Goal: Task Accomplishment & Management: Manage account settings

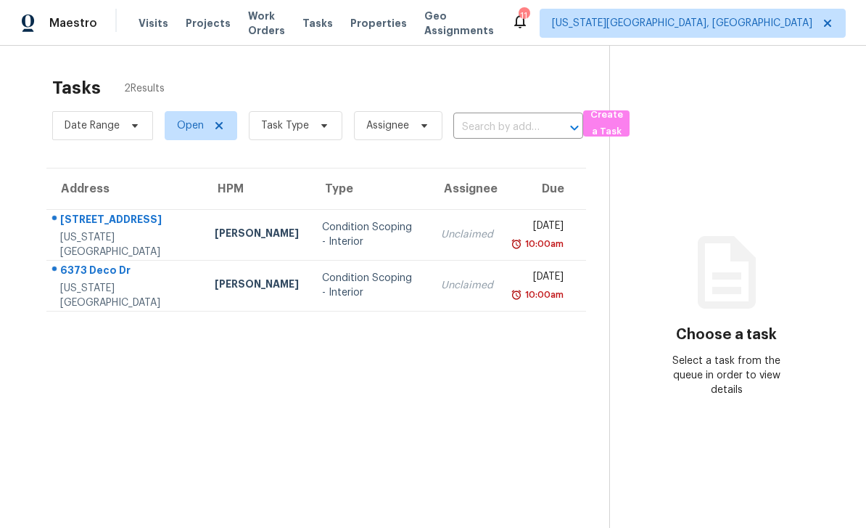
click at [284, 29] on span "Work Orders" at bounding box center [266, 23] width 37 height 29
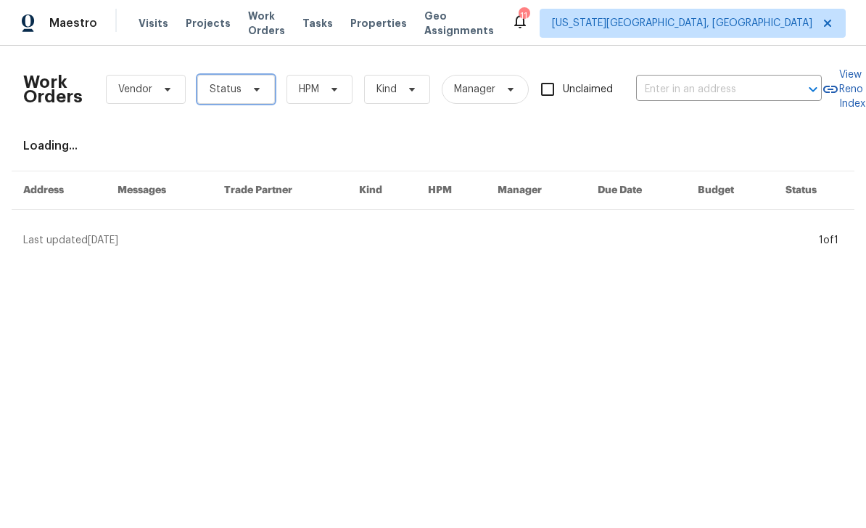
click at [263, 97] on span "Status" at bounding box center [236, 89] width 78 height 29
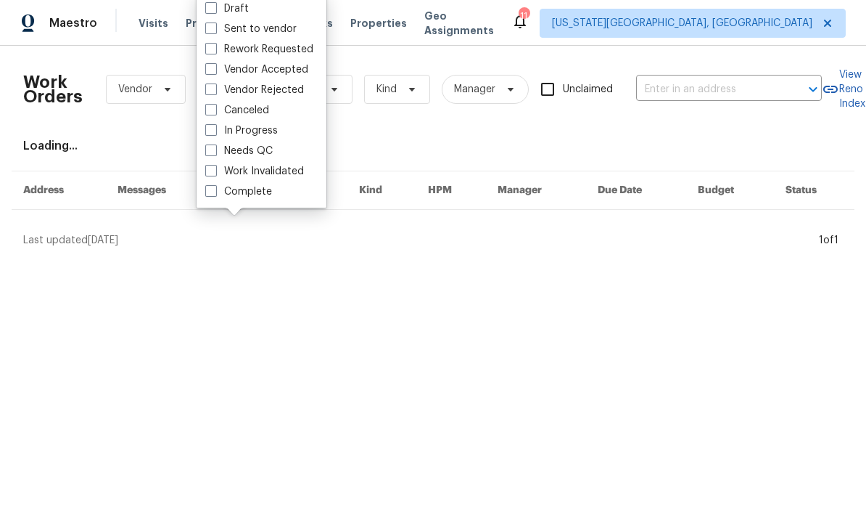
click at [217, 152] on label "Needs QC" at bounding box center [238, 151] width 67 height 15
click at [215, 152] on input "Needs QC" at bounding box center [209, 148] width 9 height 9
checkbox input "true"
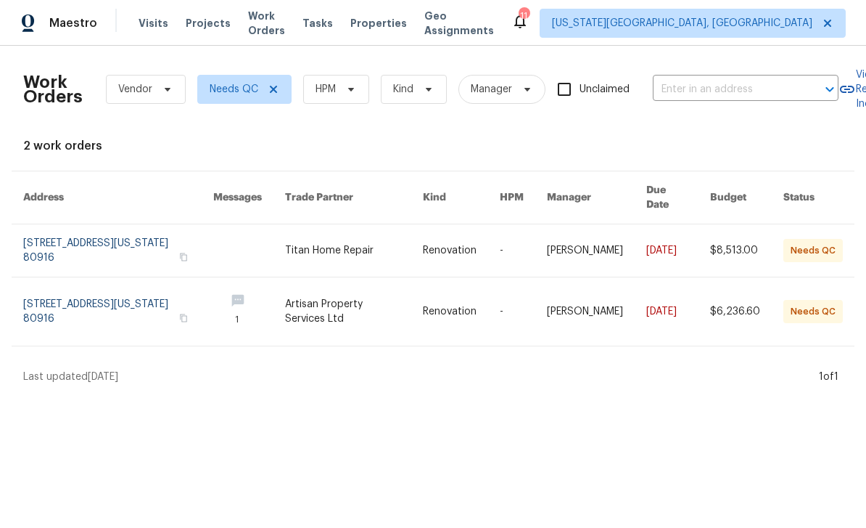
click at [382, 242] on link at bounding box center [354, 250] width 138 height 52
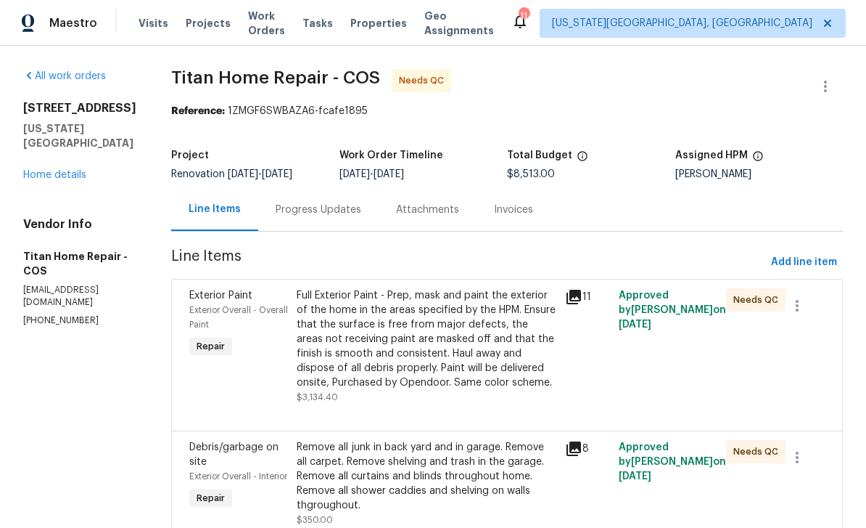
click at [407, 212] on div "Attachments" at bounding box center [427, 209] width 63 height 15
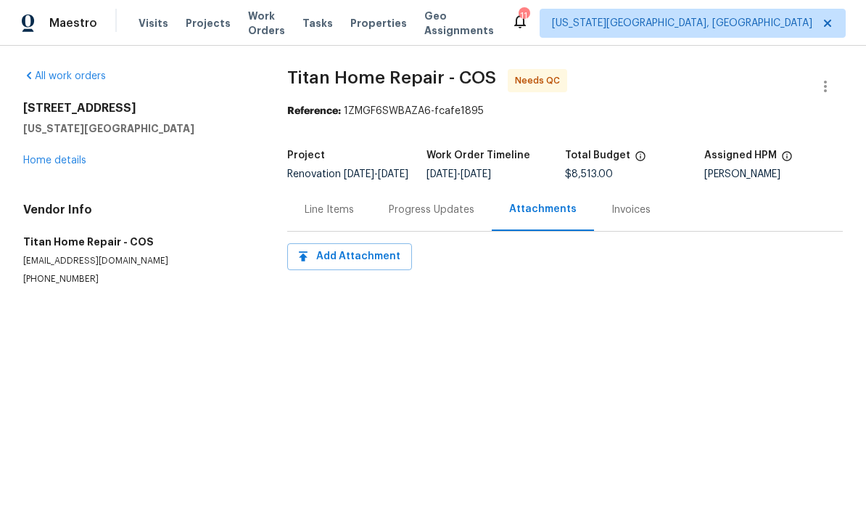
click at [67, 156] on link "Home details" at bounding box center [54, 160] width 63 height 10
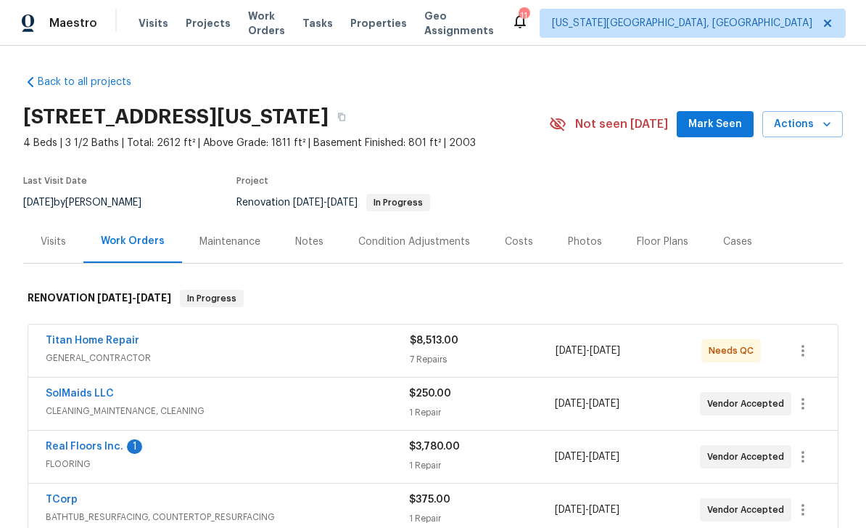
click at [417, 240] on div "Condition Adjustments" at bounding box center [414, 241] width 112 height 15
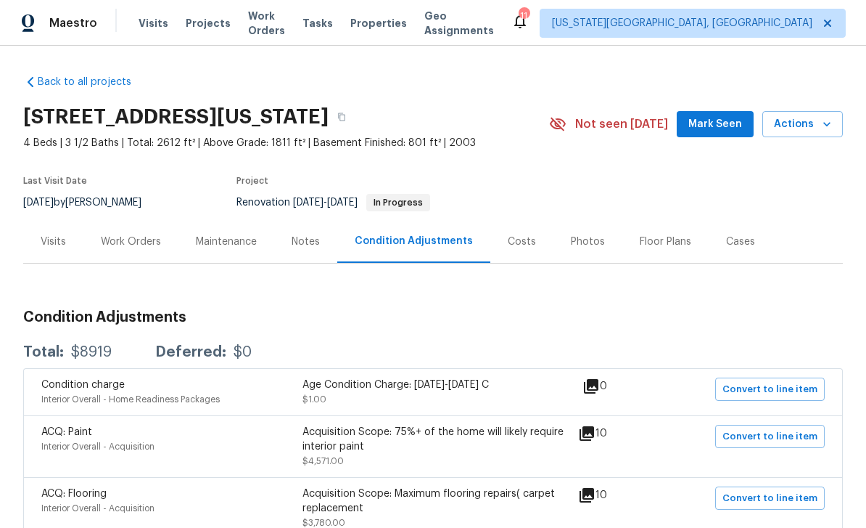
click at [733, 115] on span "Mark Seen" at bounding box center [716, 124] width 54 height 18
click at [306, 220] on div "Notes" at bounding box center [305, 241] width 63 height 43
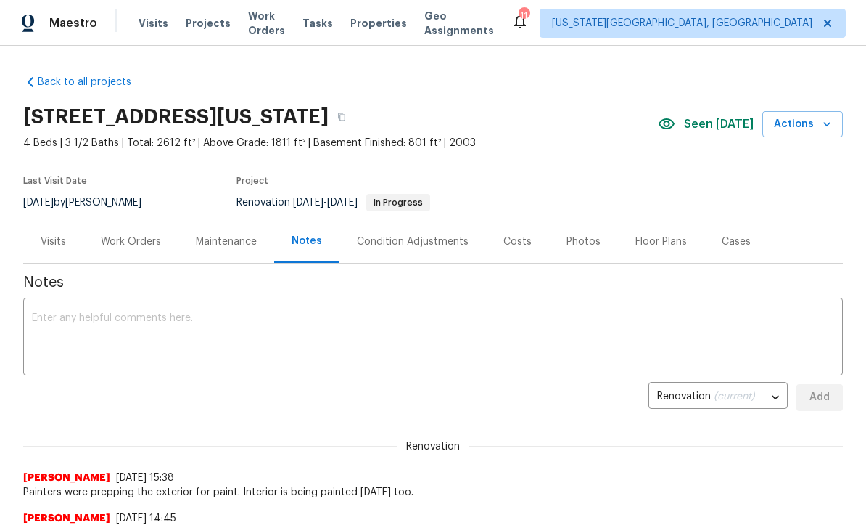
click at [308, 337] on textarea at bounding box center [433, 338] width 803 height 51
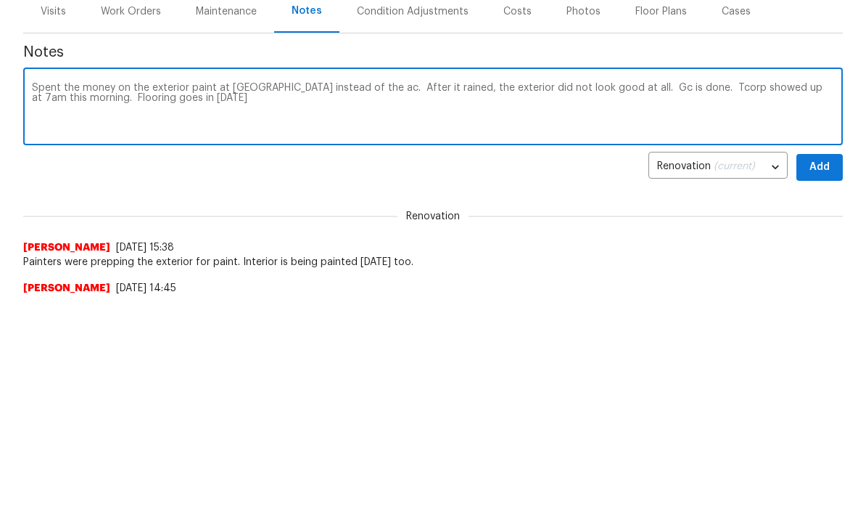
type textarea "Spent the money on the exterior paint at [GEOGRAPHIC_DATA] instead of the ac. A…"
click at [822, 388] on span "Add" at bounding box center [819, 397] width 23 height 18
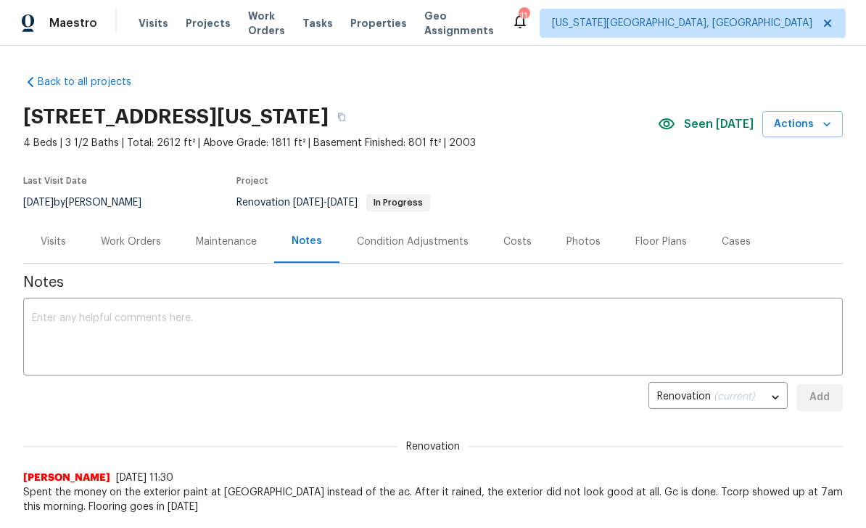
click at [321, 26] on span "Tasks" at bounding box center [318, 23] width 30 height 10
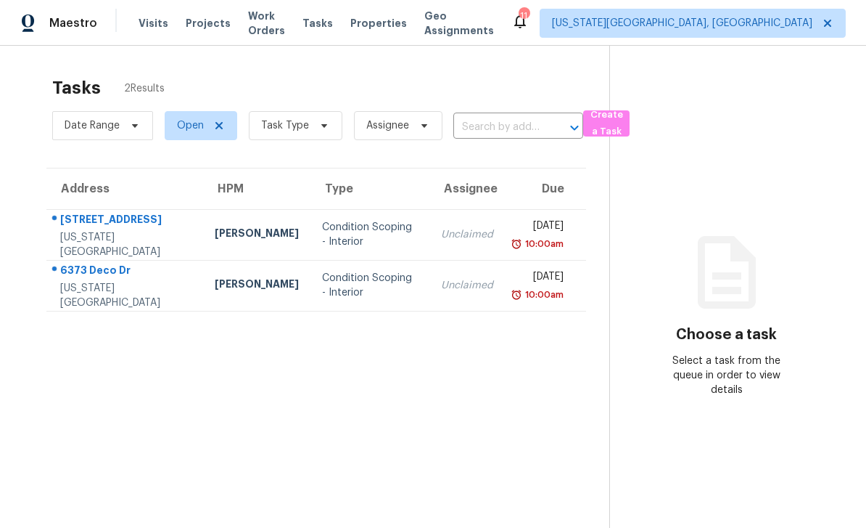
click at [266, 28] on span "Work Orders" at bounding box center [266, 23] width 37 height 29
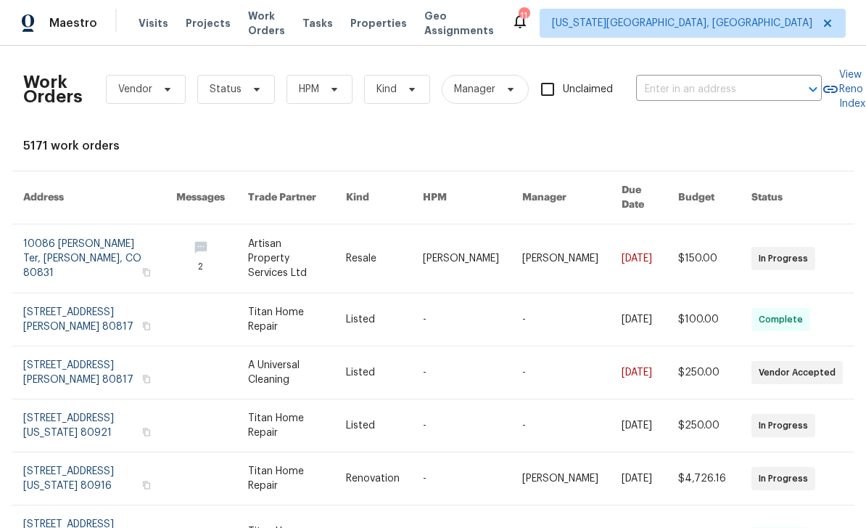
scroll to position [0, 1]
click at [285, 22] on span "Work Orders" at bounding box center [266, 23] width 37 height 29
click at [257, 96] on span "Status" at bounding box center [236, 89] width 78 height 29
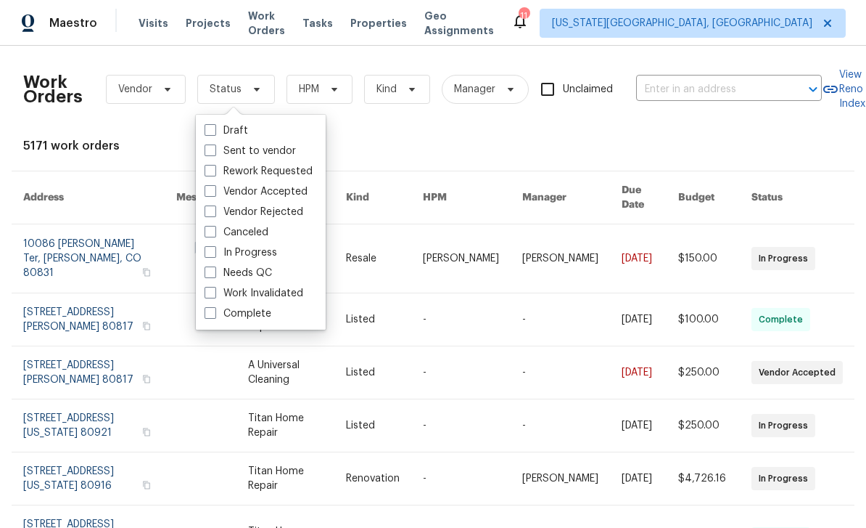
click at [210, 279] on label "Needs QC" at bounding box center [238, 273] width 67 height 15
click at [210, 275] on input "Needs QC" at bounding box center [209, 270] width 9 height 9
checkbox input "true"
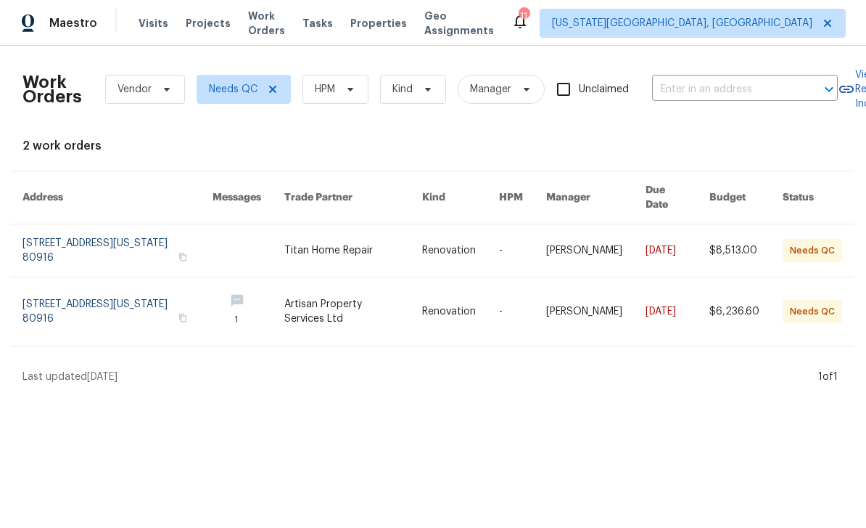
click at [358, 301] on link at bounding box center [353, 311] width 138 height 68
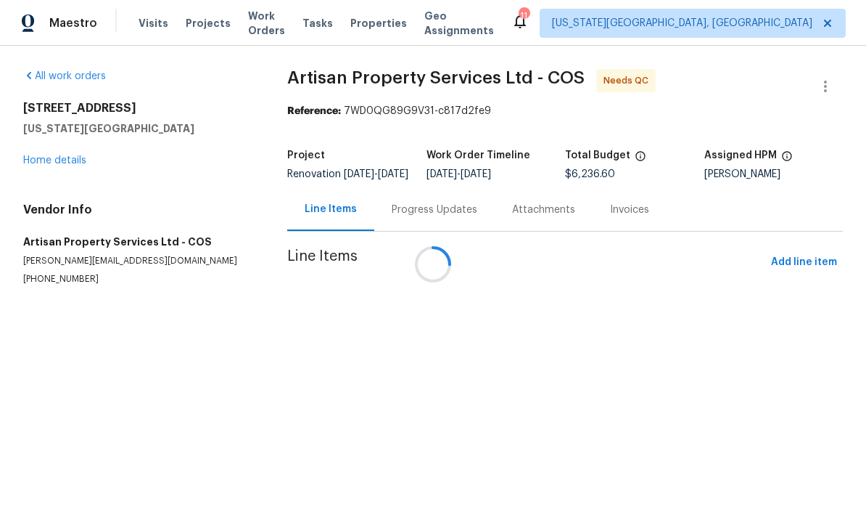
click at [441, 216] on div at bounding box center [433, 264] width 866 height 528
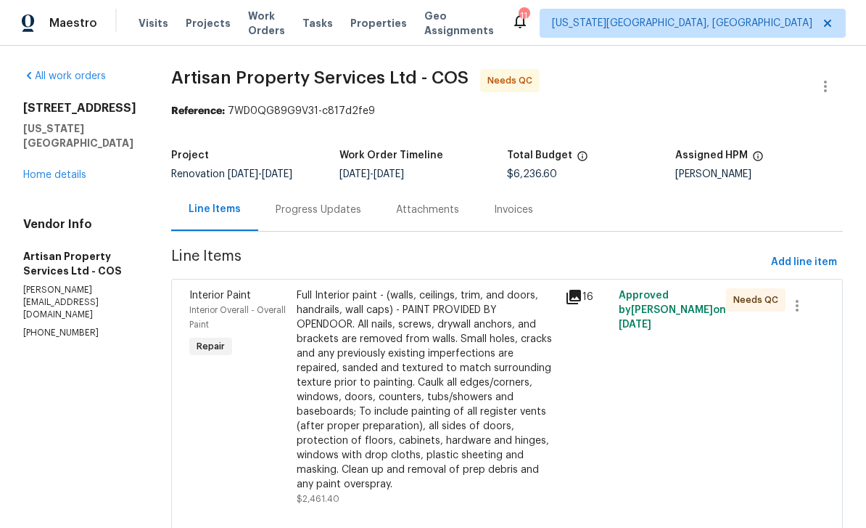
click at [315, 206] on div "Progress Updates" at bounding box center [319, 209] width 86 height 15
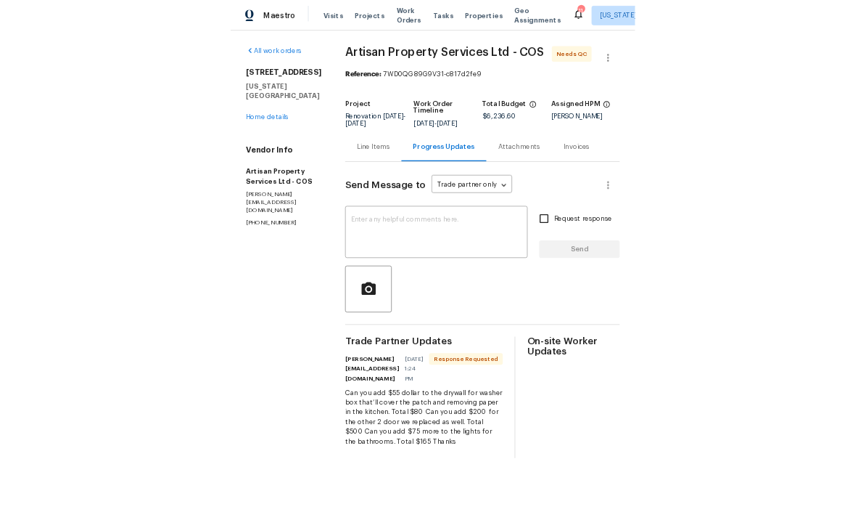
scroll to position [46, 0]
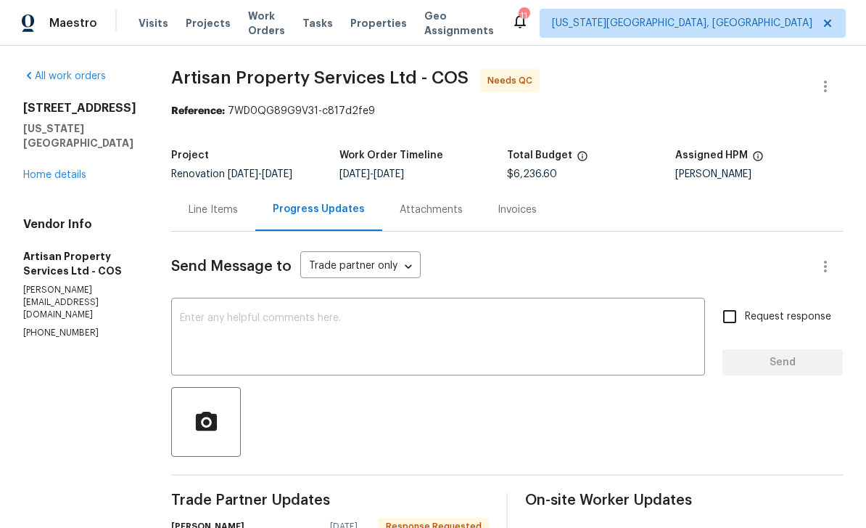
click at [55, 170] on link "Home details" at bounding box center [54, 175] width 63 height 10
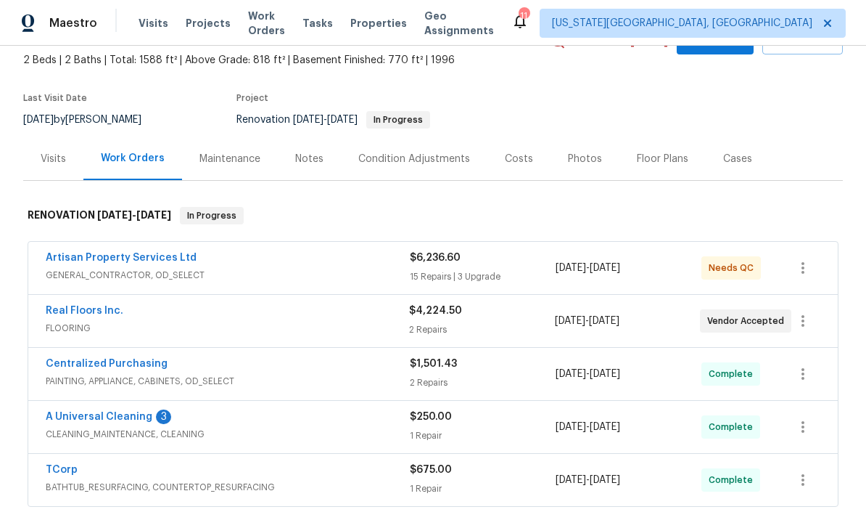
scroll to position [87, 0]
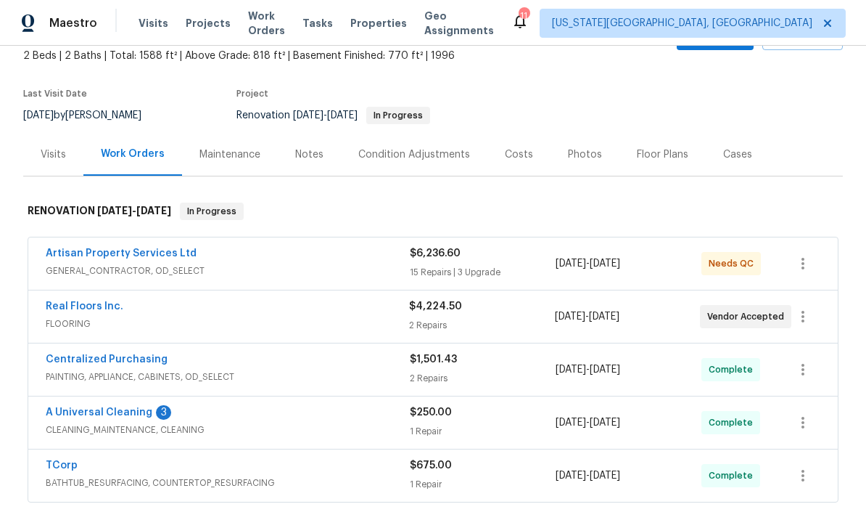
click at [306, 159] on div "Notes" at bounding box center [309, 154] width 28 height 15
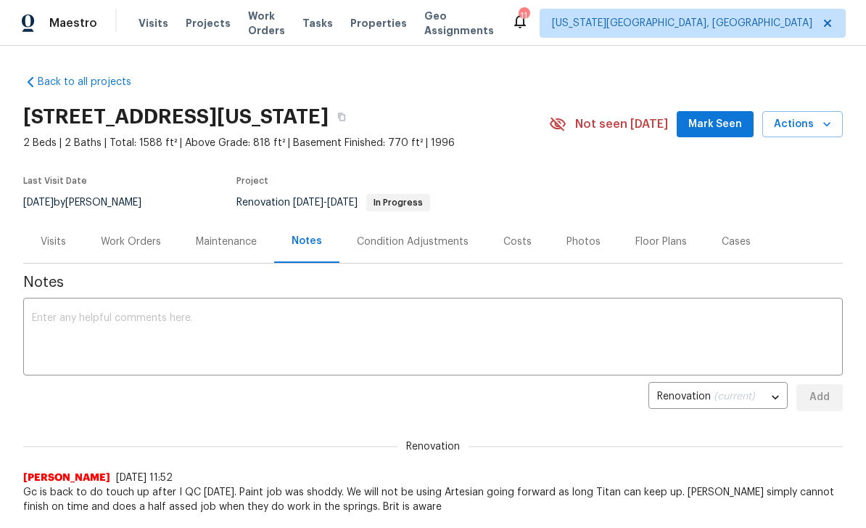
scroll to position [-10, 0]
click at [333, 23] on span "Tasks" at bounding box center [318, 23] width 30 height 10
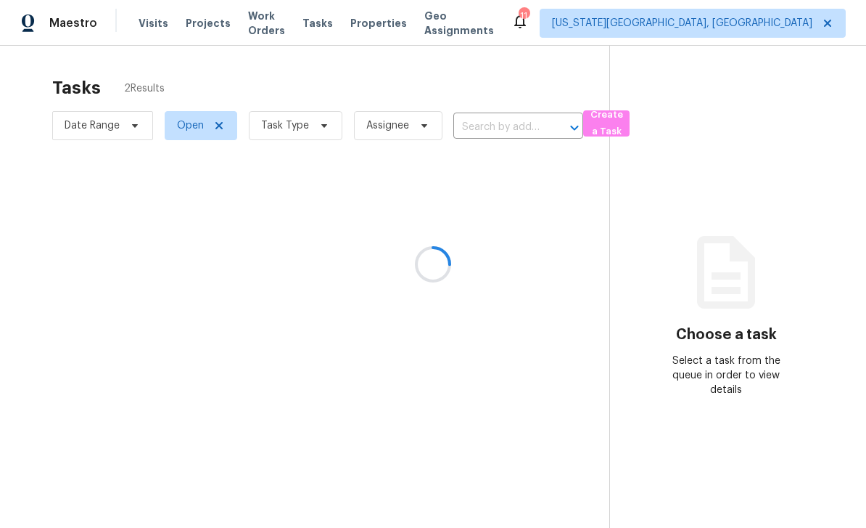
click at [333, 28] on div "Tasks" at bounding box center [318, 23] width 30 height 15
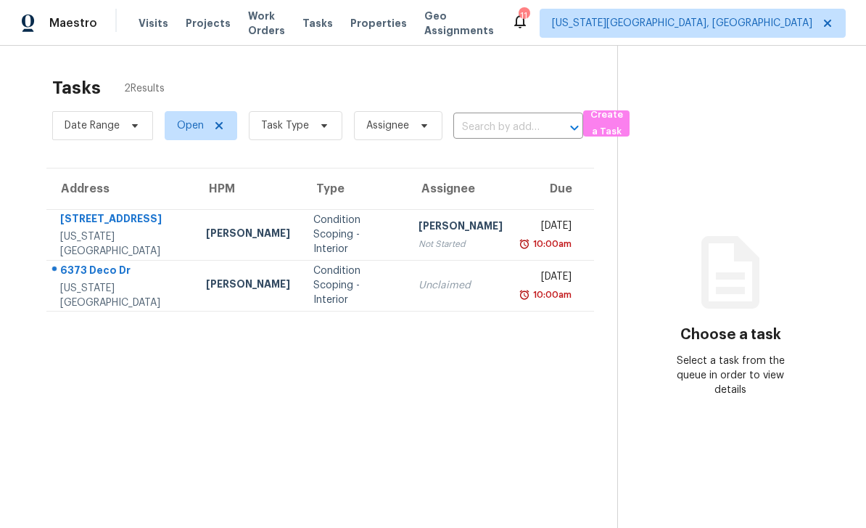
click at [207, 28] on span "Projects" at bounding box center [208, 23] width 45 height 15
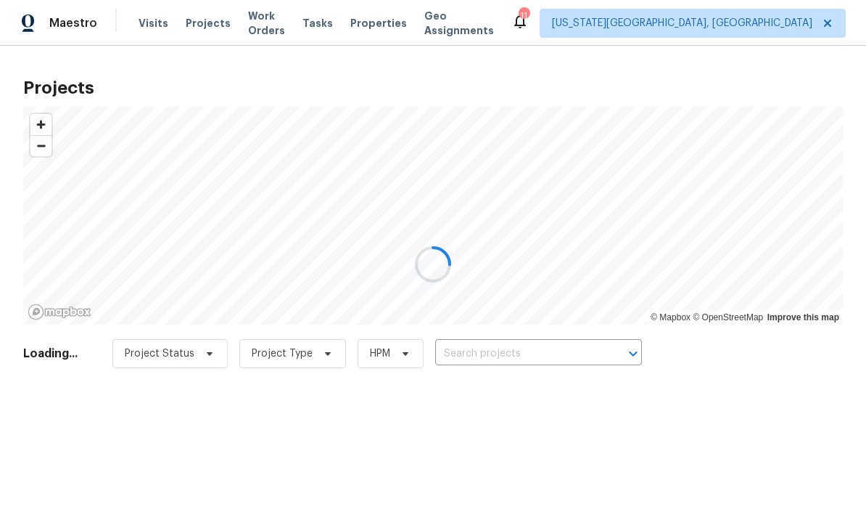
click at [282, 29] on div at bounding box center [433, 264] width 866 height 528
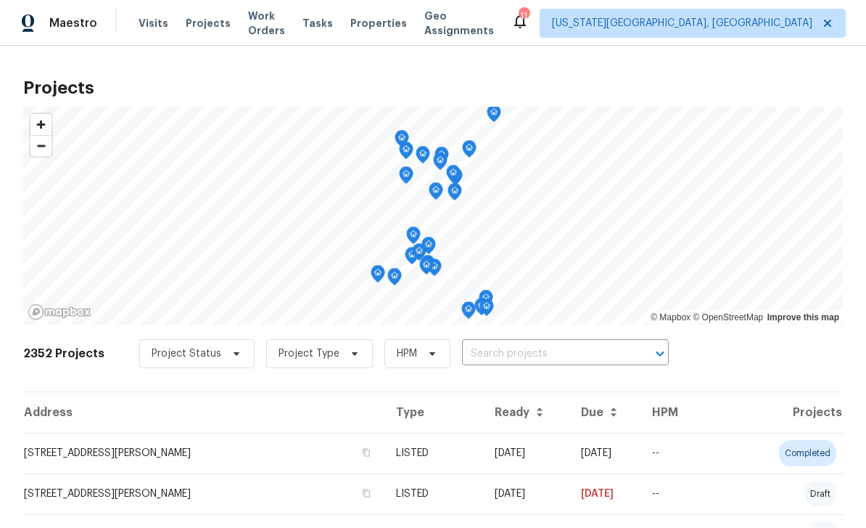
click at [275, 24] on span "Work Orders" at bounding box center [266, 23] width 37 height 29
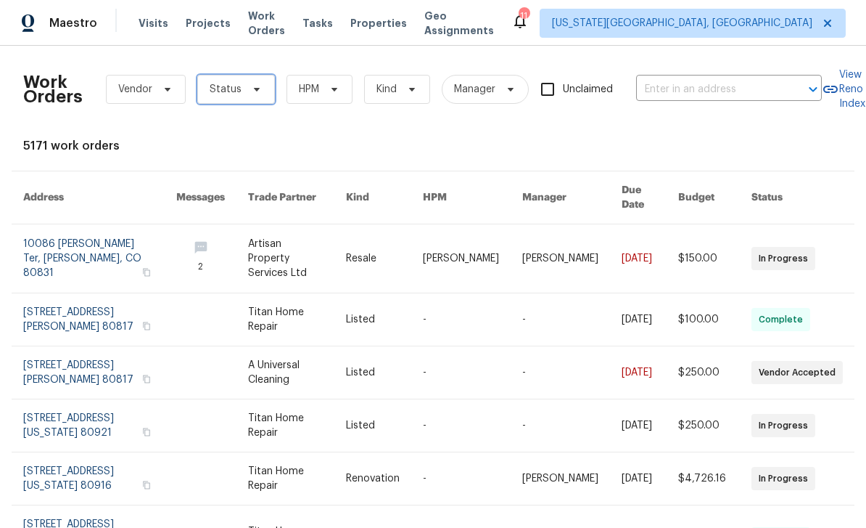
click at [253, 102] on span "Status" at bounding box center [236, 89] width 78 height 29
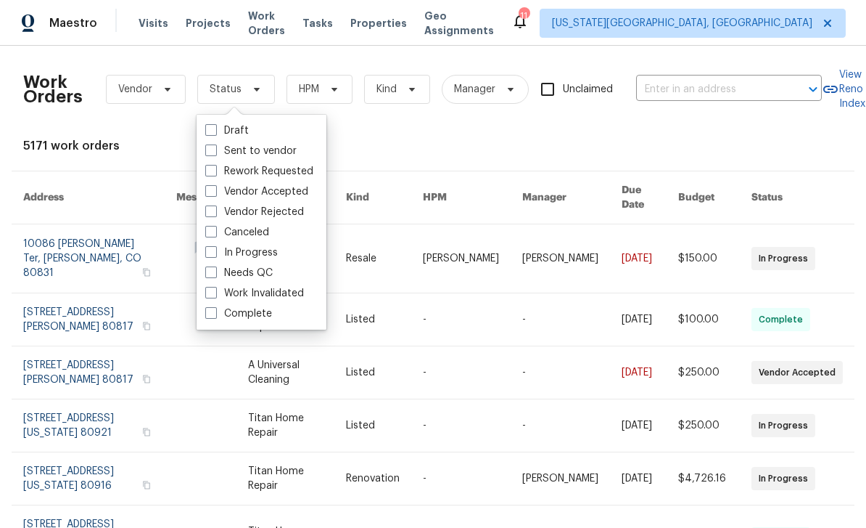
click at [212, 271] on span at bounding box center [211, 272] width 12 height 12
click at [212, 271] on input "Needs QC" at bounding box center [209, 270] width 9 height 9
checkbox input "true"
